Goal: Information Seeking & Learning: Find specific page/section

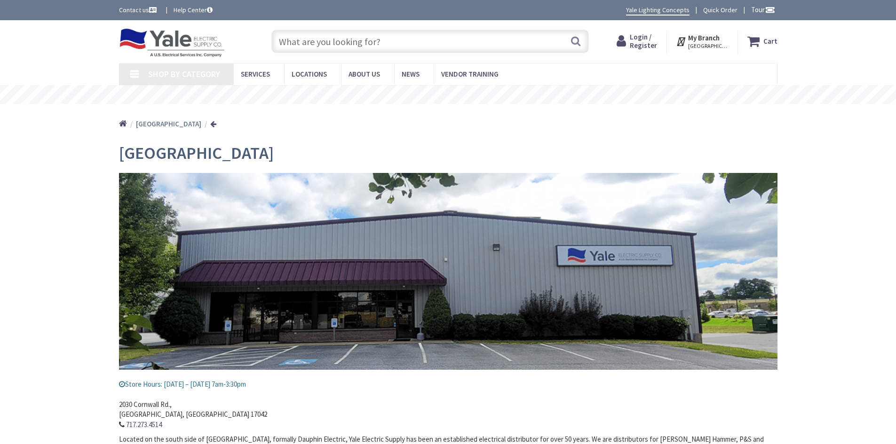
type input "Neal St NE, Washington, DC 20002, USA"
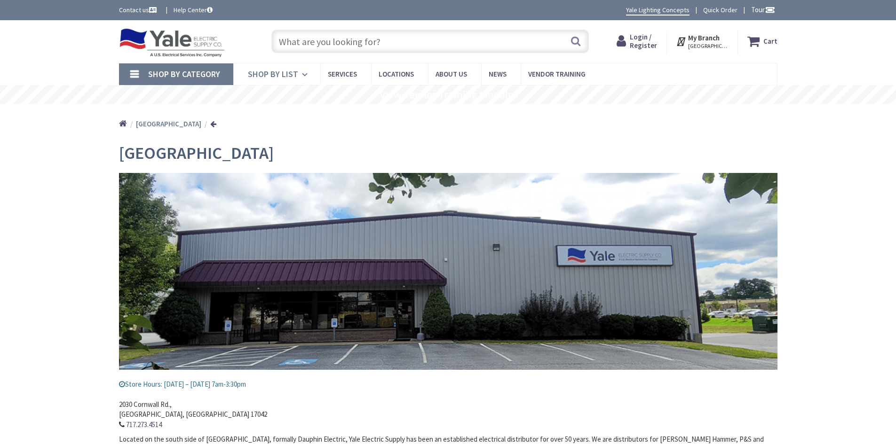
click at [302, 74] on icon at bounding box center [306, 74] width 9 height 21
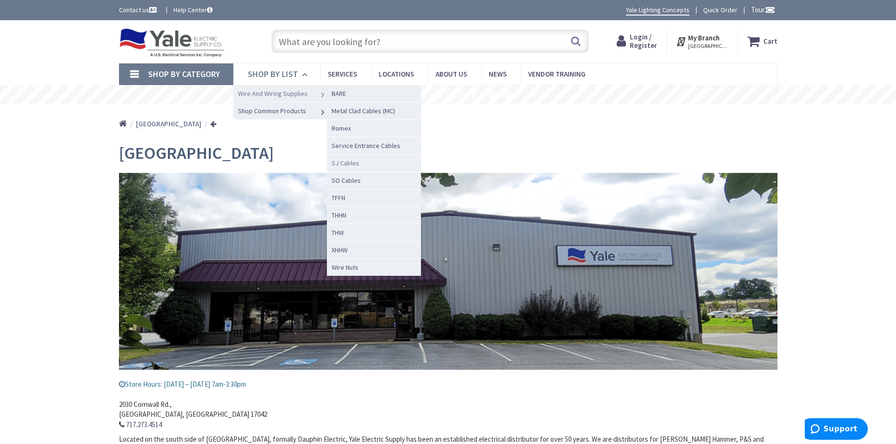
click at [350, 164] on span "SJ Cables" at bounding box center [346, 163] width 28 height 8
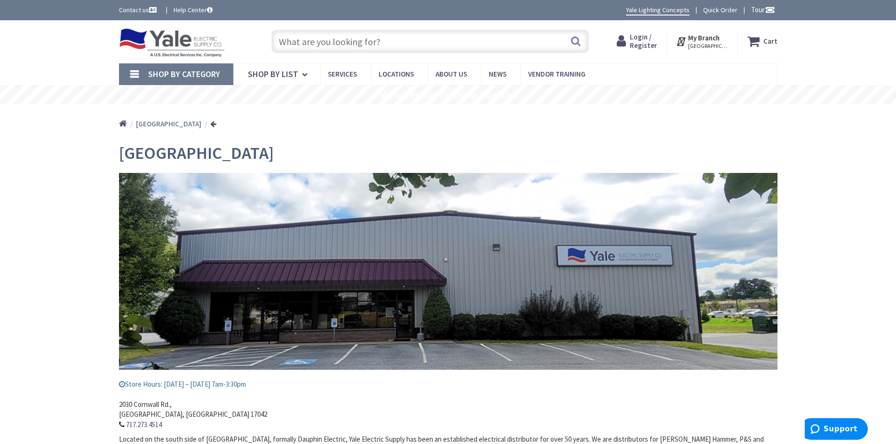
click at [213, 77] on span "Shop By Category" at bounding box center [184, 74] width 72 height 11
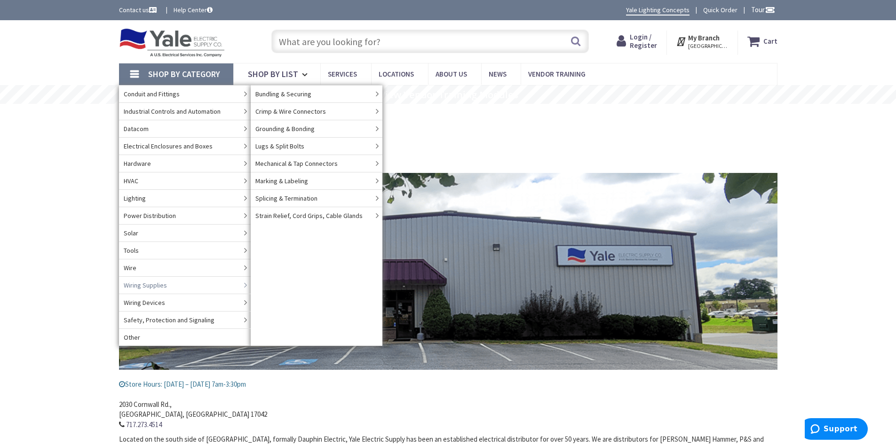
click at [346, 46] on input "text" at bounding box center [429, 42] width 317 height 24
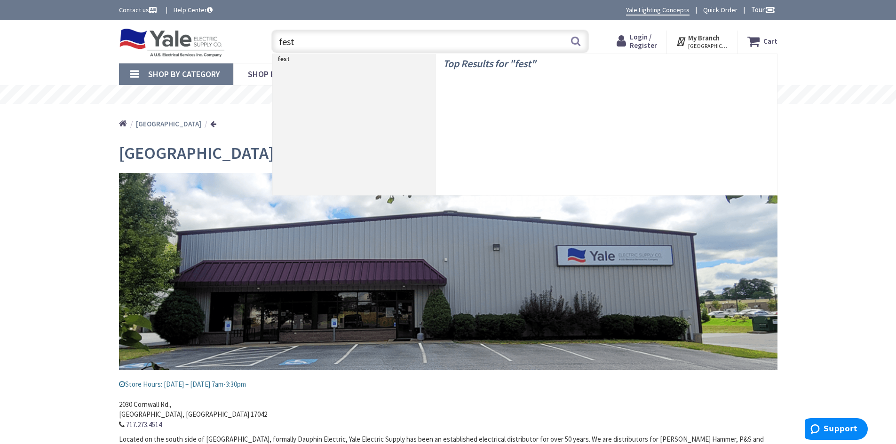
type input "festo"
